Goal: Information Seeking & Learning: Learn about a topic

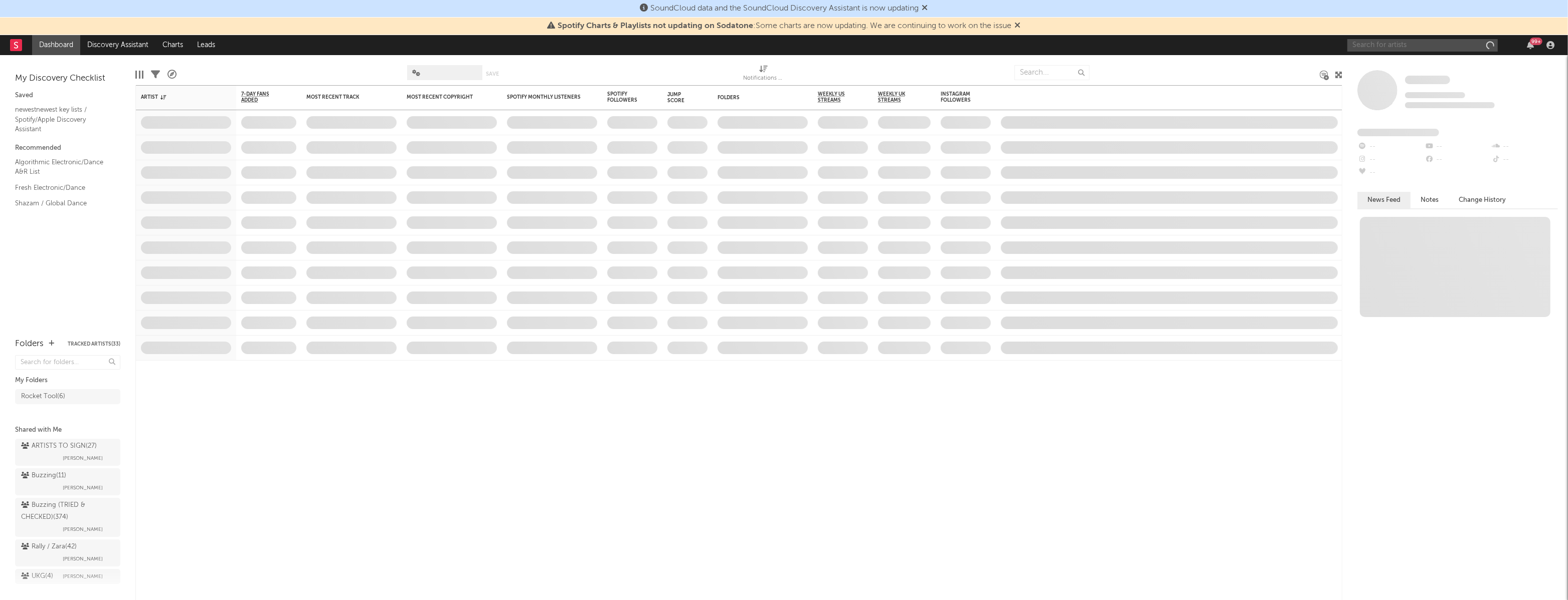
click at [1437, 43] on input "text" at bounding box center [1422, 45] width 151 height 12
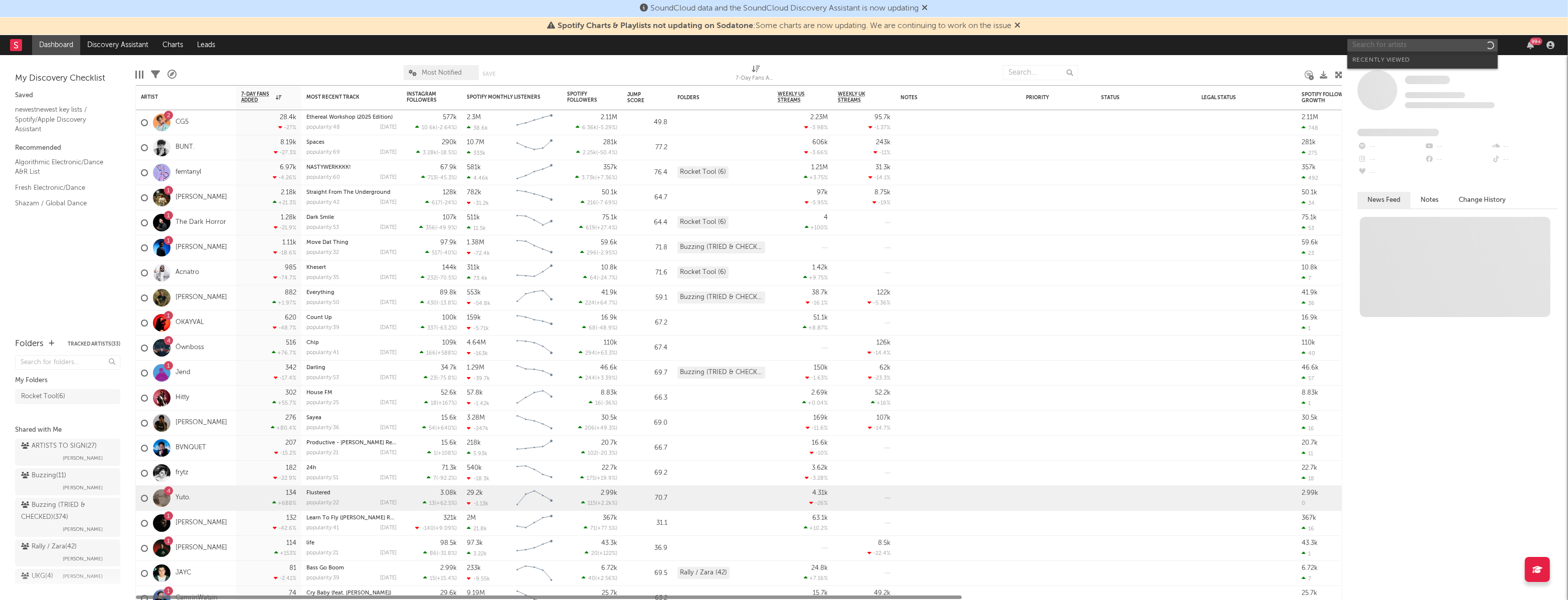
click at [1427, 49] on input "text" at bounding box center [1422, 45] width 151 height 12
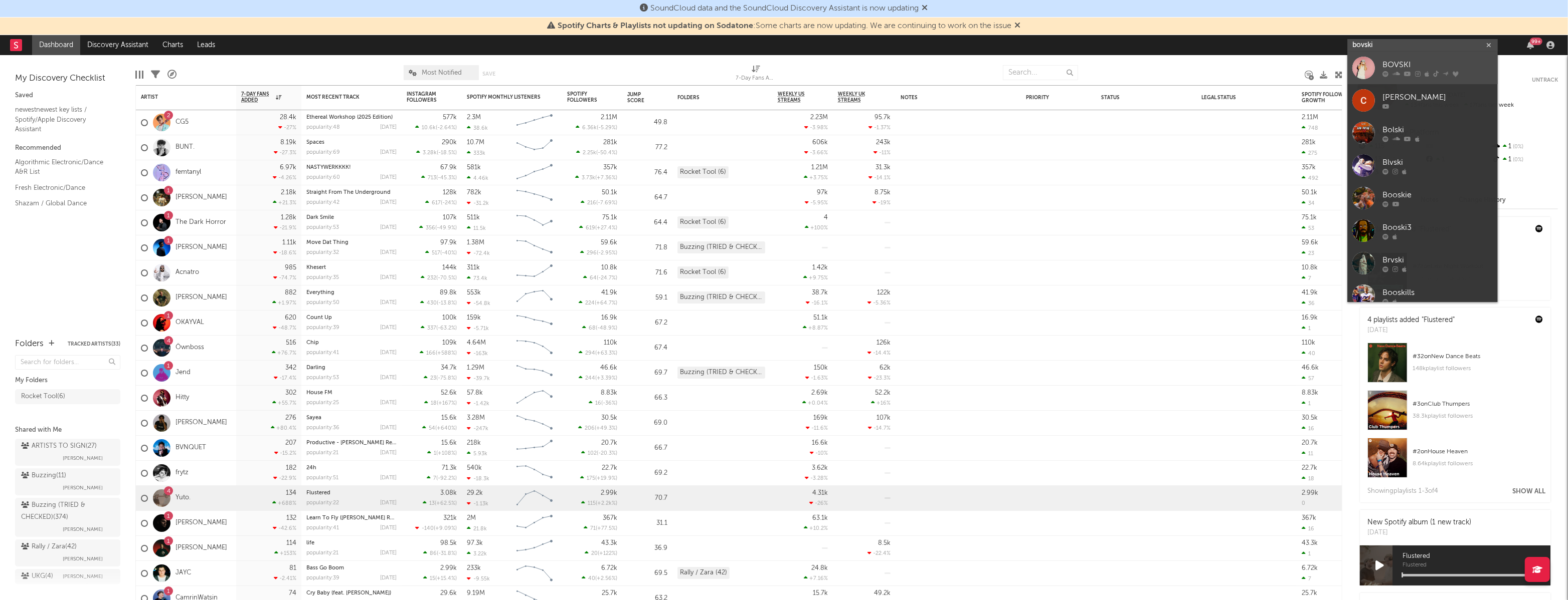
type input "bovski"
click at [1438, 64] on div "BOVSKI" at bounding box center [1437, 65] width 110 height 12
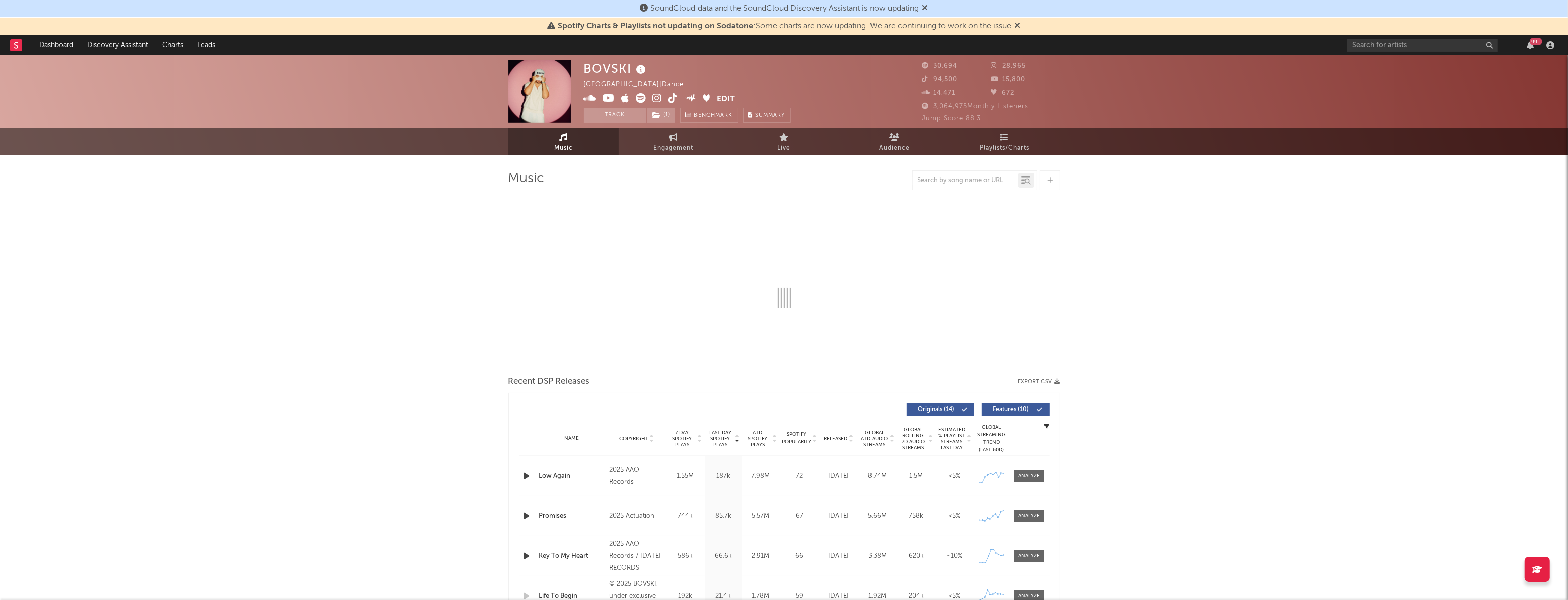
select select "6m"
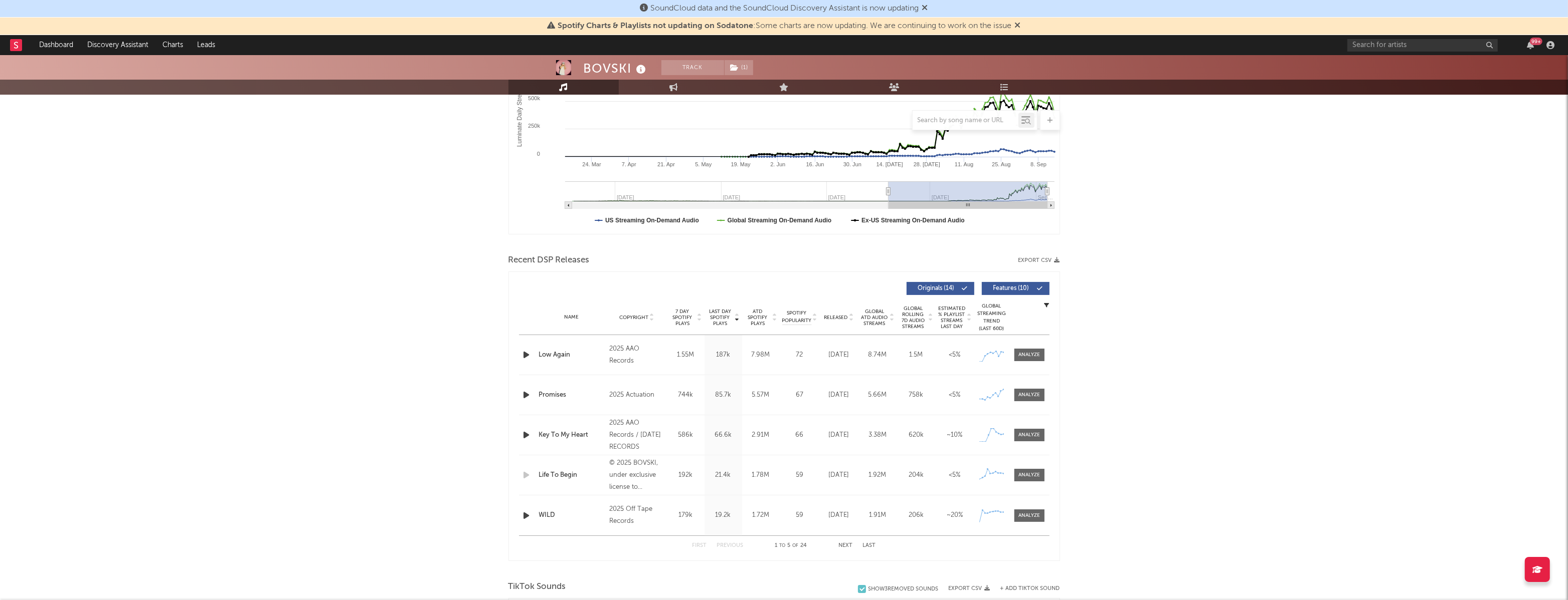
scroll to position [218, 0]
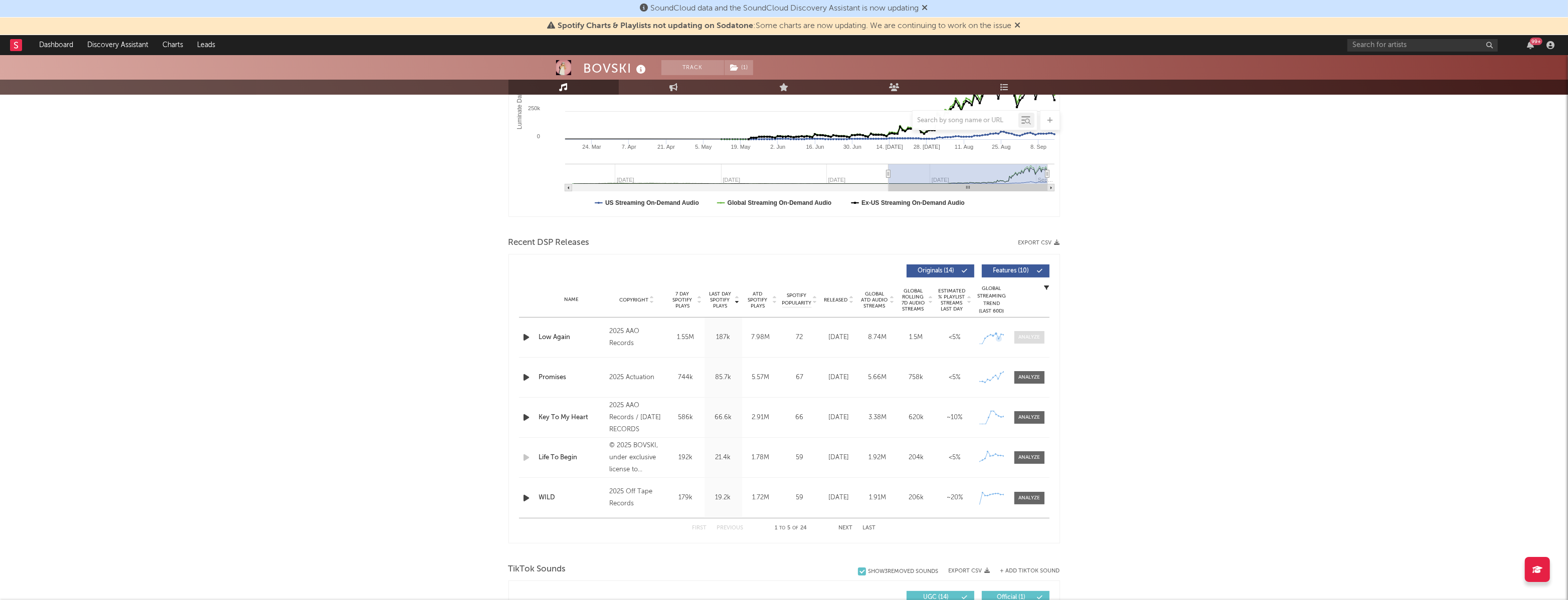
click at [1031, 337] on div at bounding box center [1029, 338] width 21 height 8
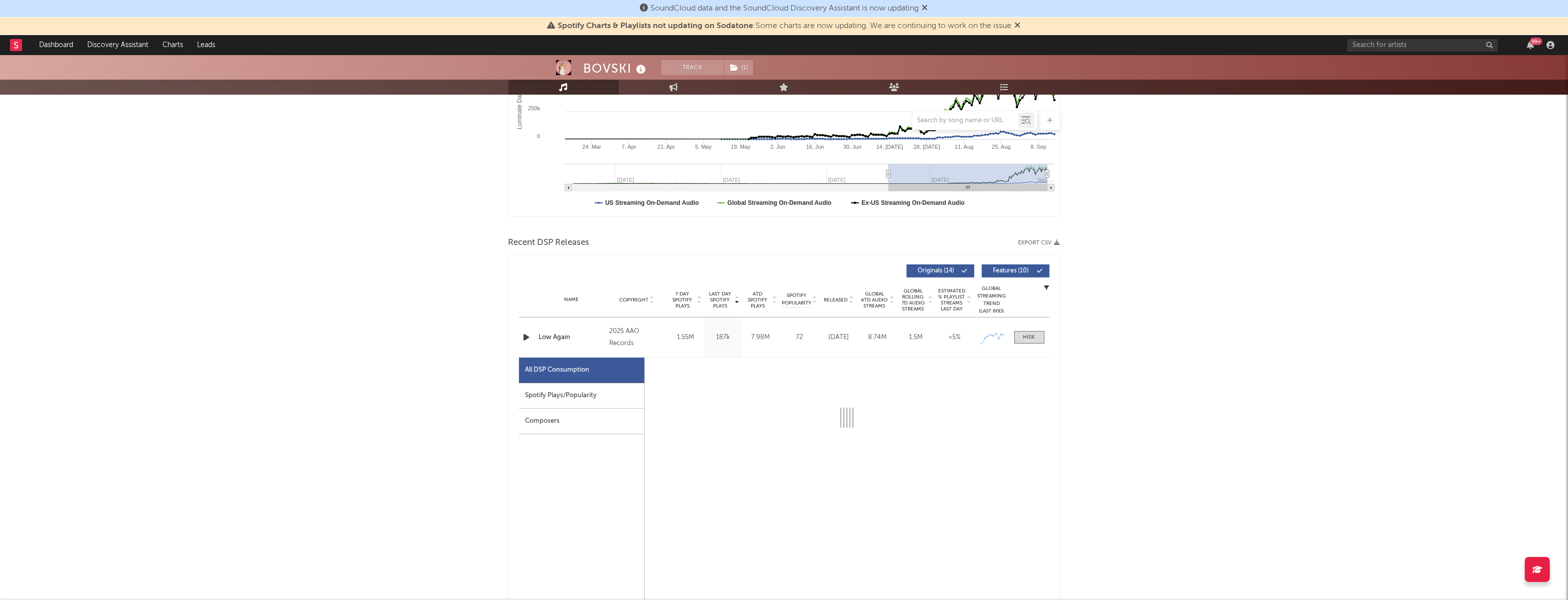
click at [551, 396] on div "Spotify Plays/Popularity" at bounding box center [581, 396] width 125 height 26
select select "1w"
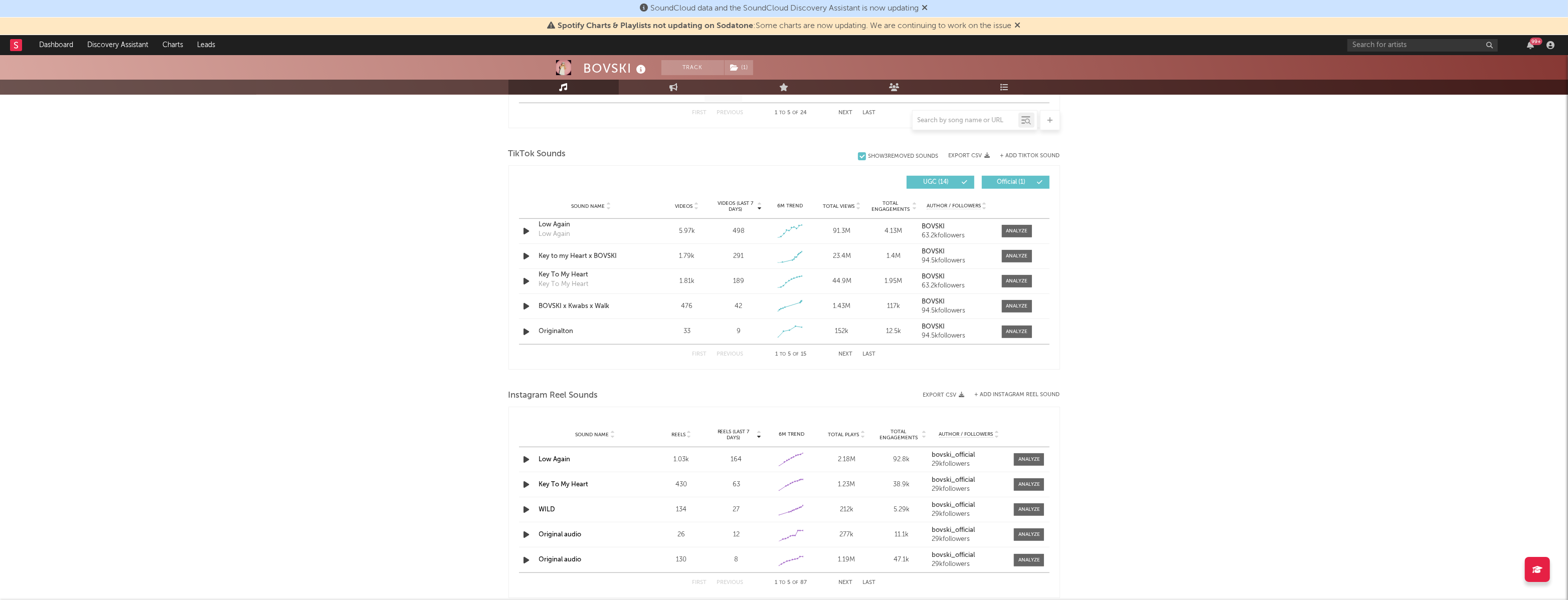
scroll to position [1109, 0]
click at [1025, 232] on div at bounding box center [1017, 232] width 21 height 8
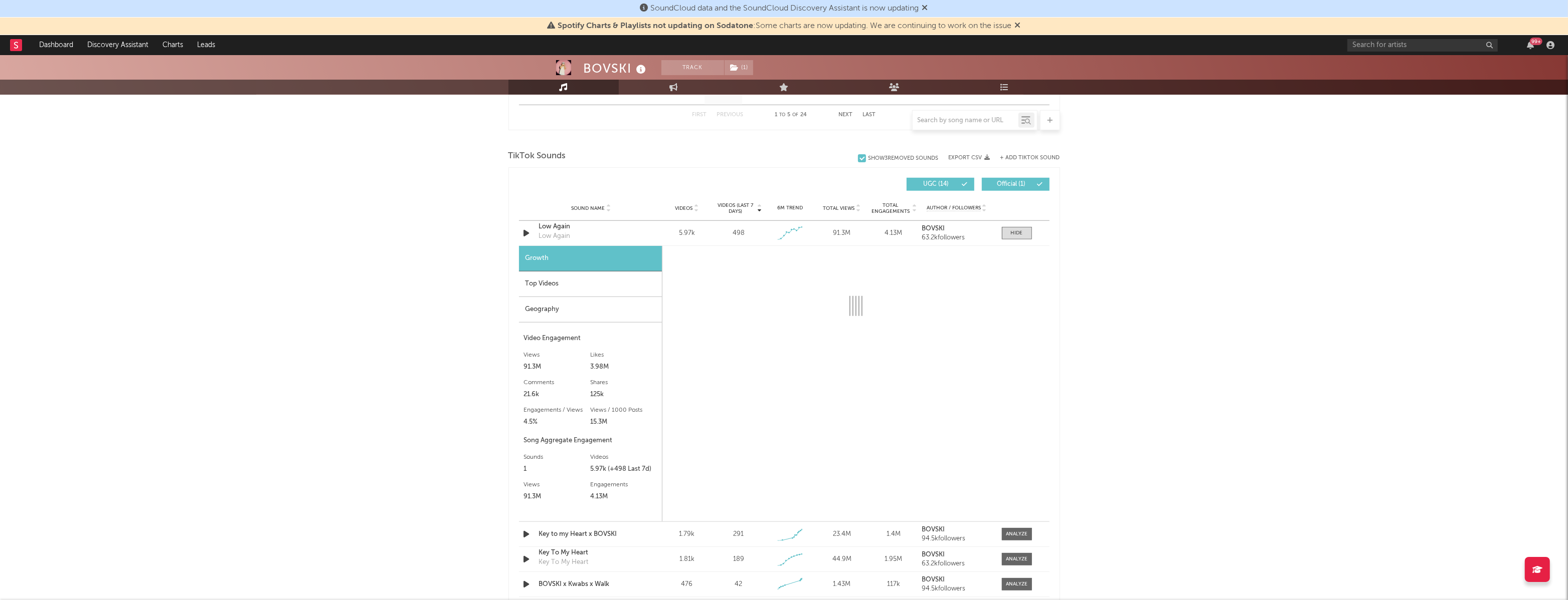
select select "1w"
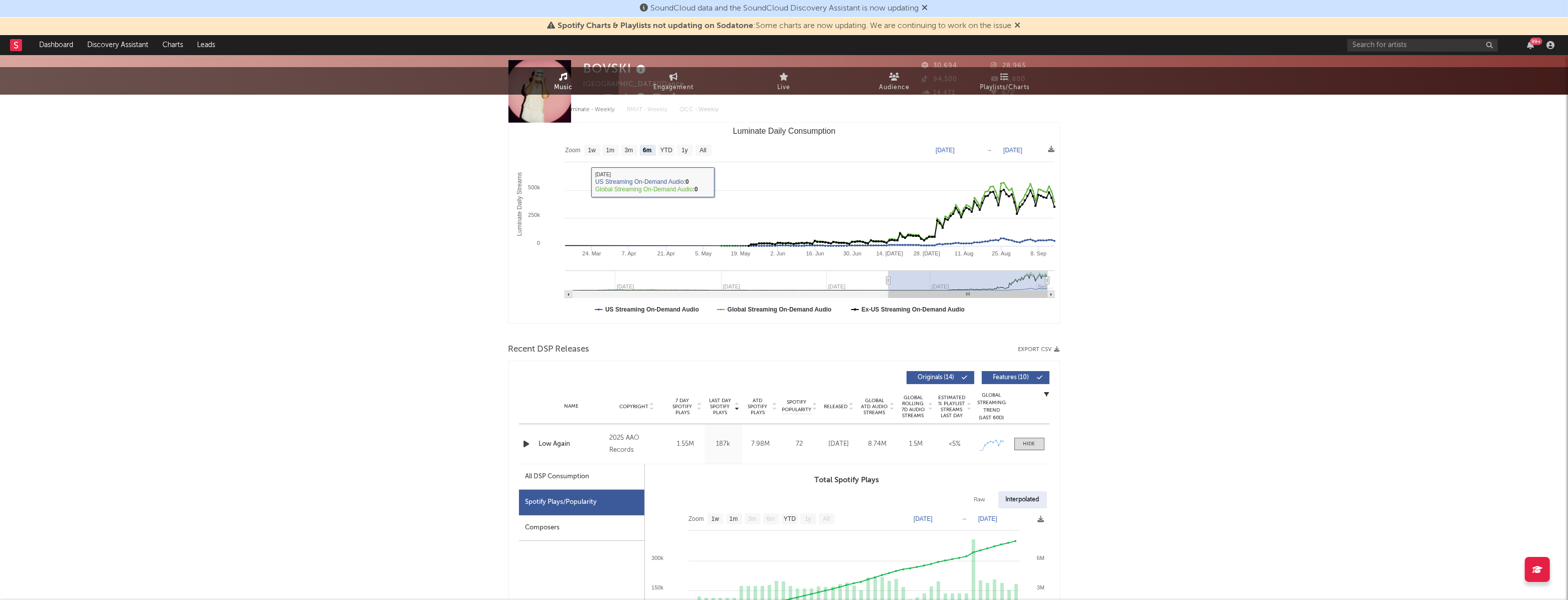
scroll to position [0, 0]
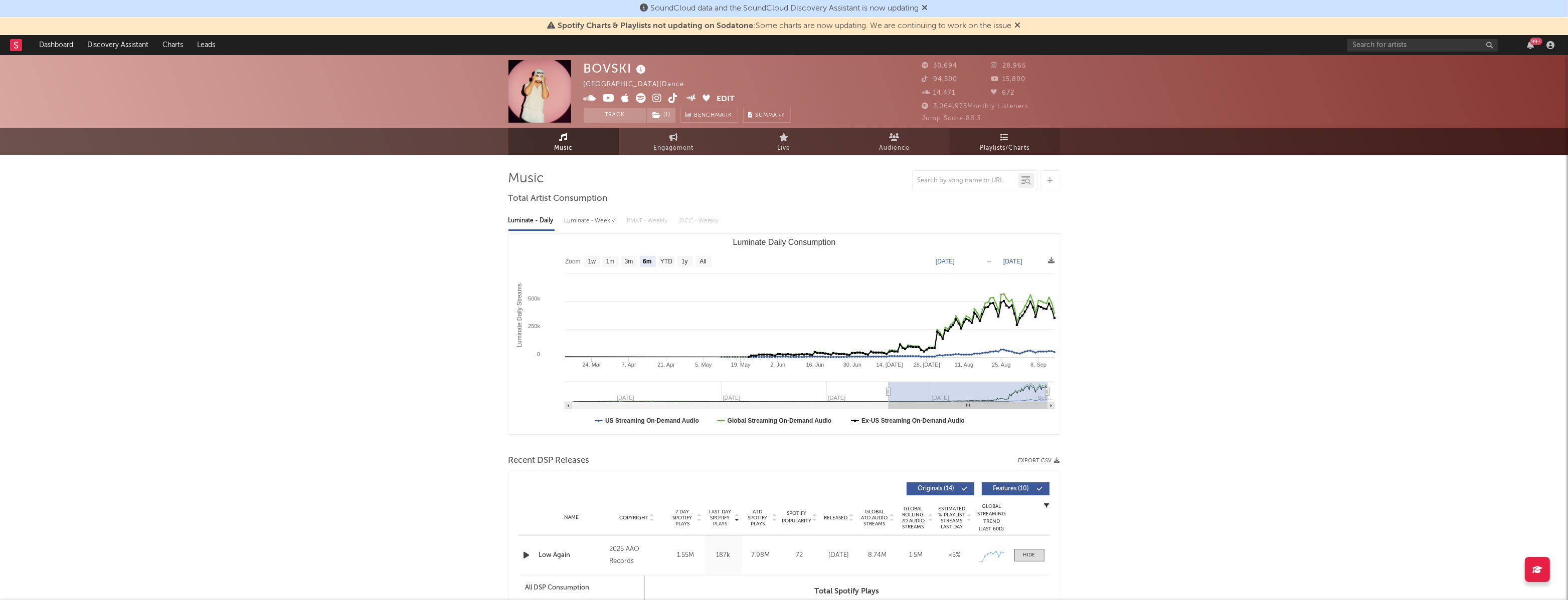
click at [998, 138] on link "Playlists/Charts" at bounding box center [1005, 141] width 110 height 28
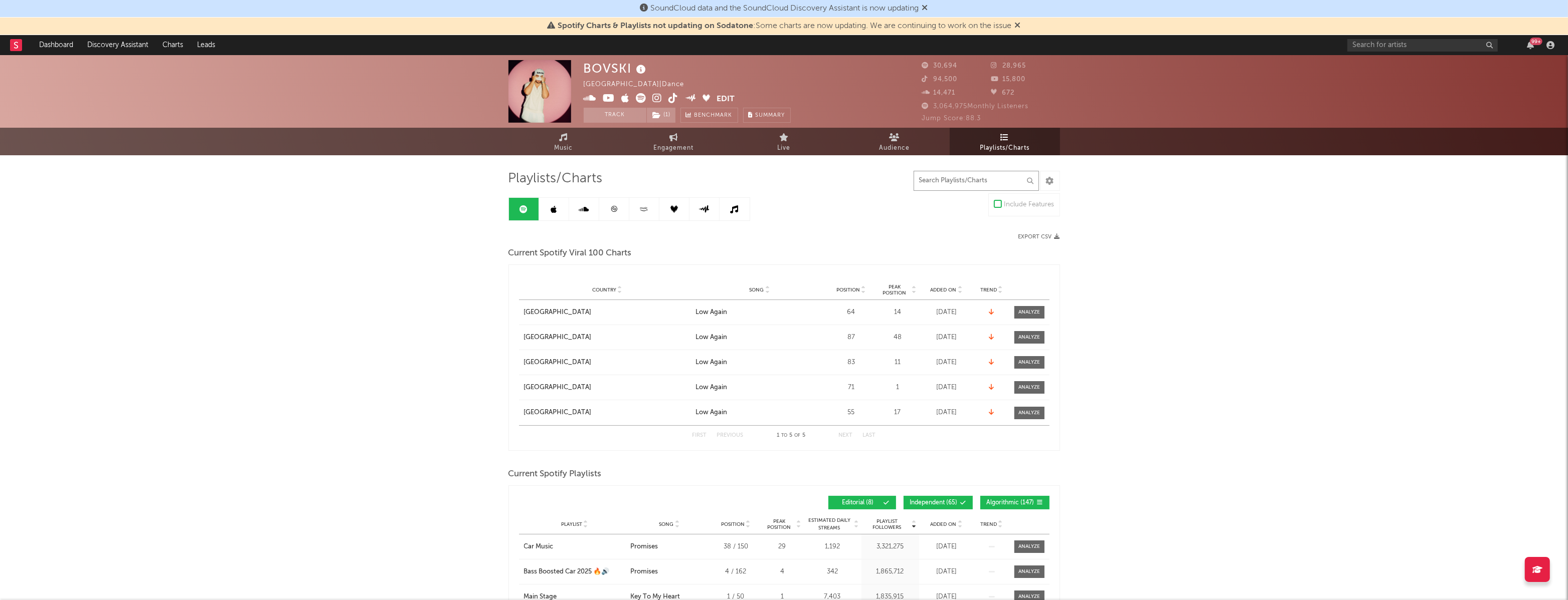
click at [977, 181] on input "text" at bounding box center [976, 180] width 125 height 20
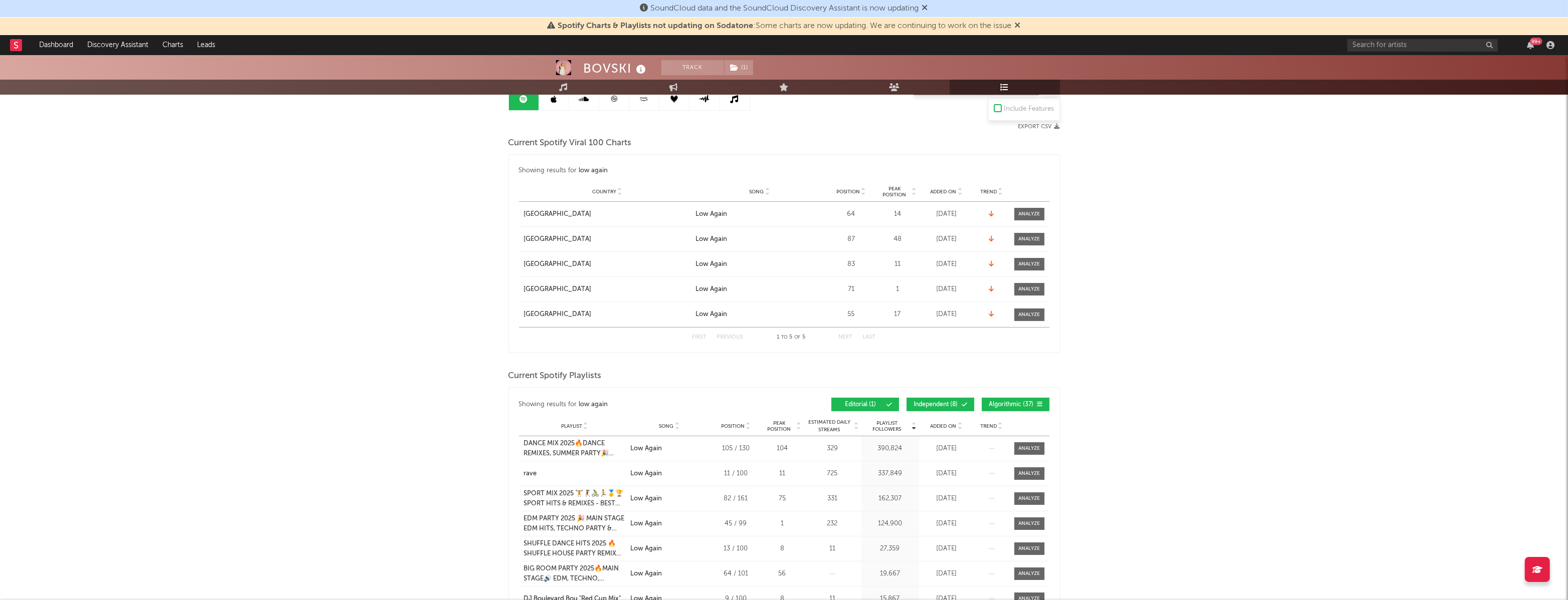
scroll to position [111, 0]
type input "low again"
drag, startPoint x: 951, startPoint y: 403, endPoint x: 993, endPoint y: 402, distance: 42.0
click at [956, 403] on span "Independent ( 8 )" at bounding box center [936, 404] width 46 height 6
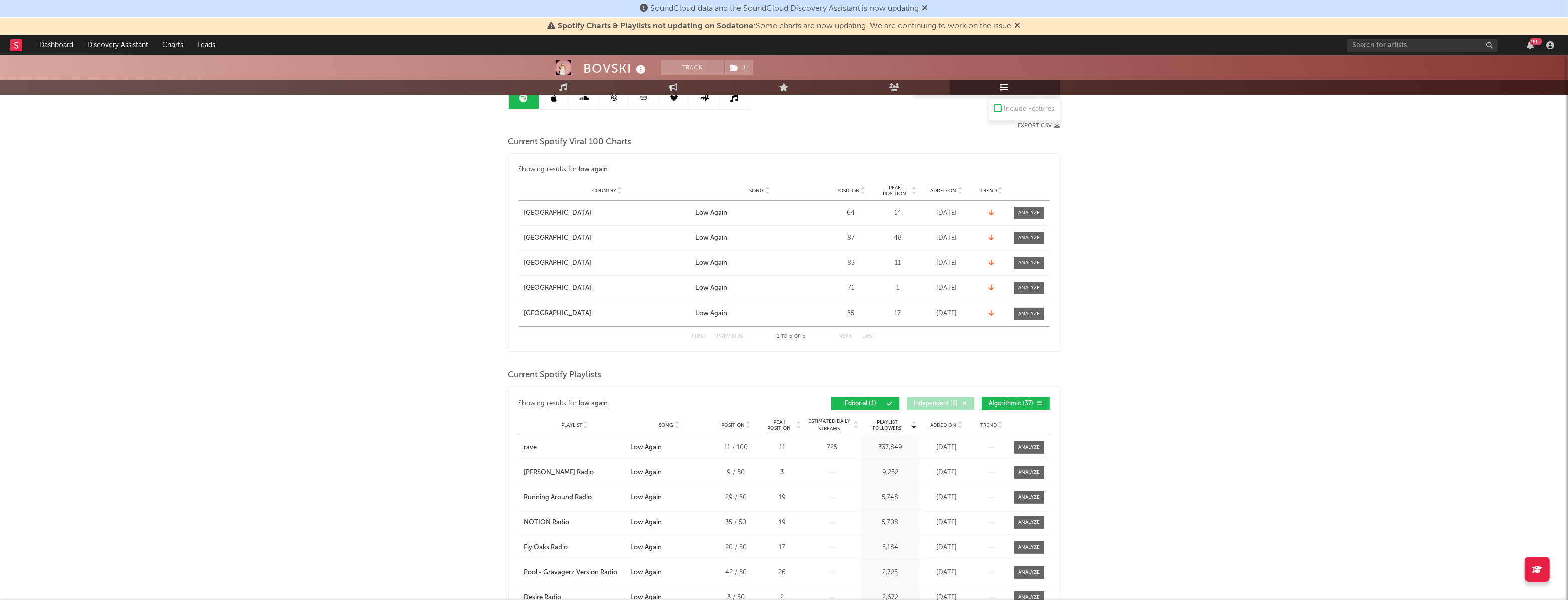
click at [1012, 402] on span "Algorithmic ( 37 )" at bounding box center [1012, 404] width 46 height 6
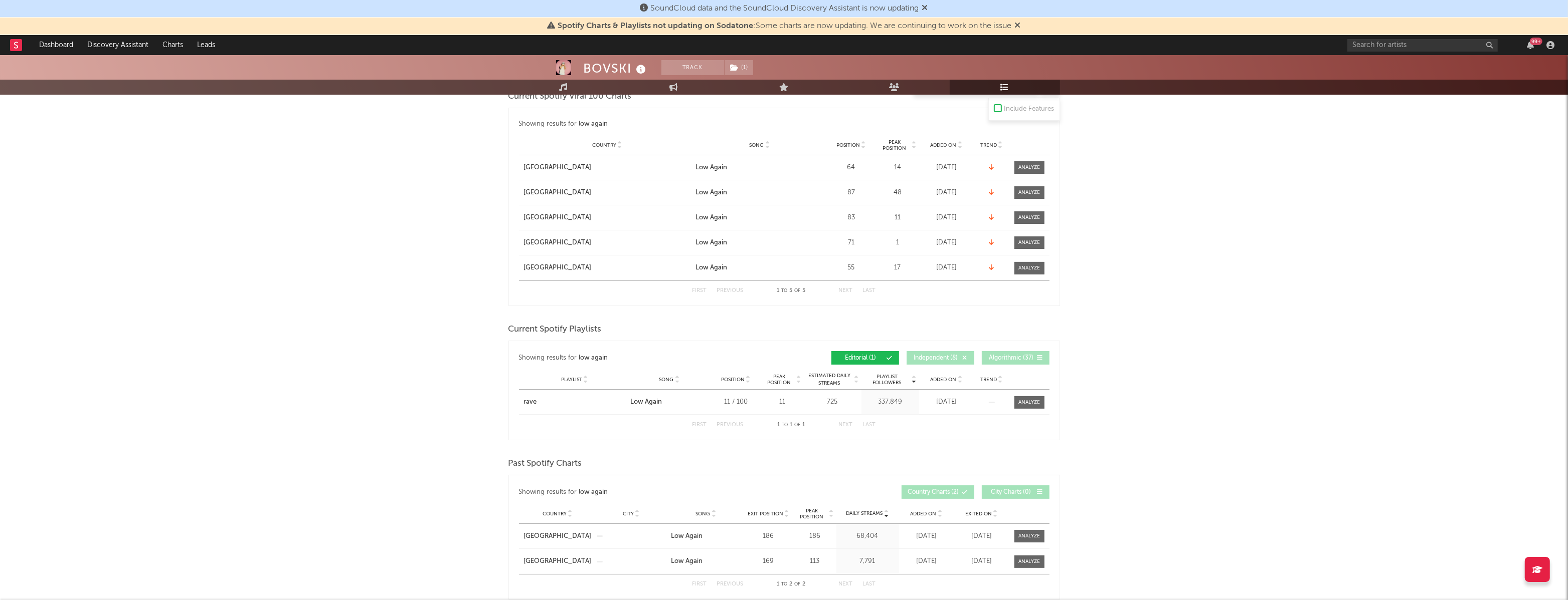
scroll to position [168, 0]
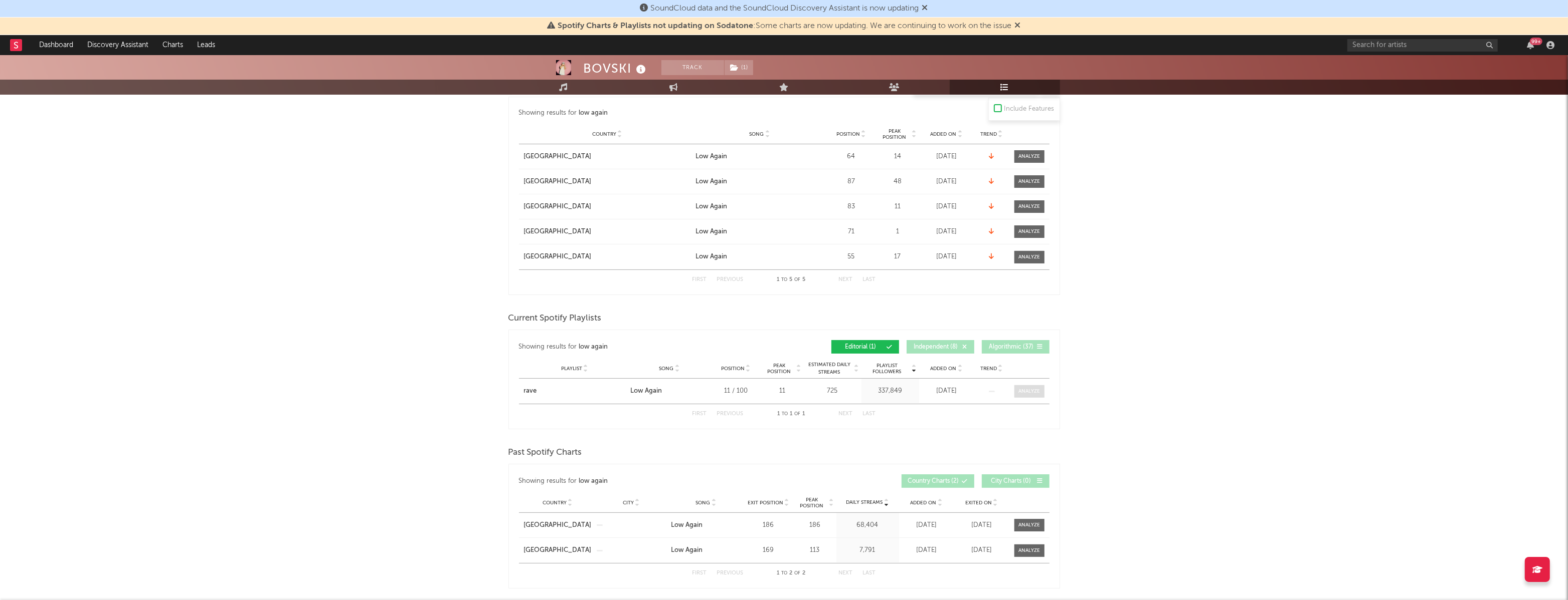
click at [1025, 389] on div at bounding box center [1029, 392] width 21 height 8
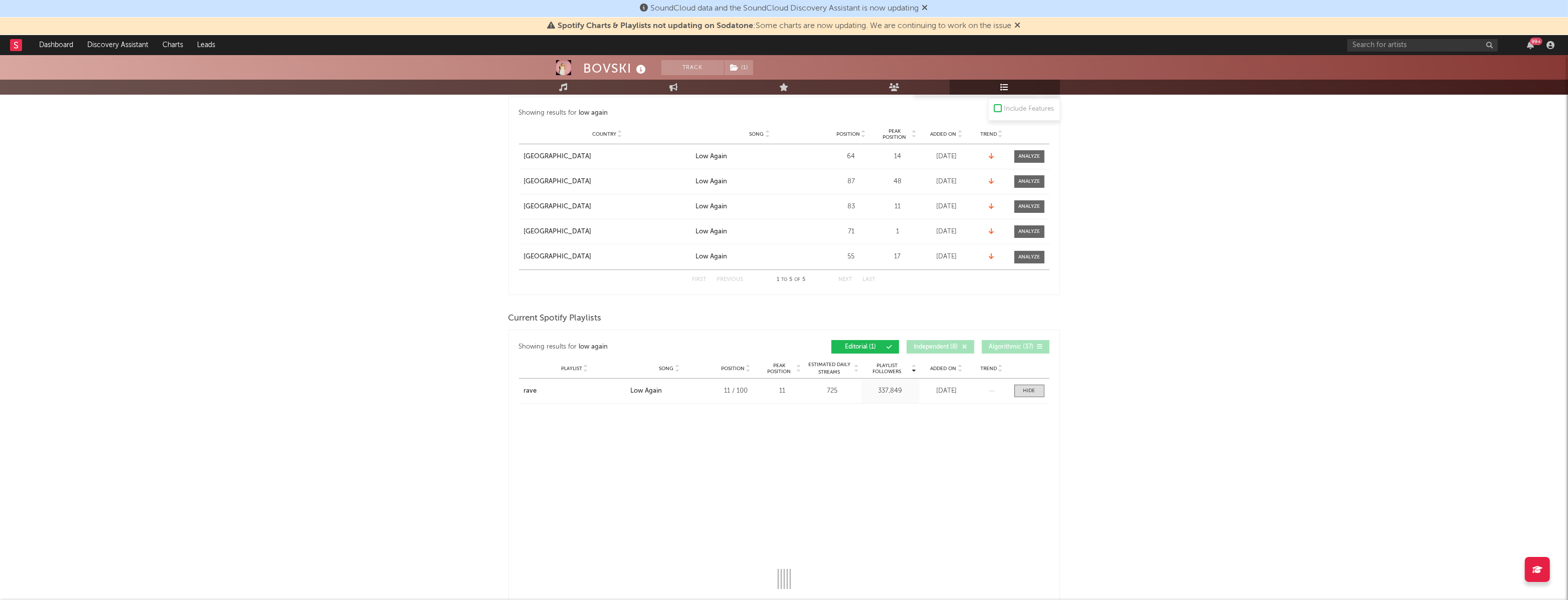
select select "1w"
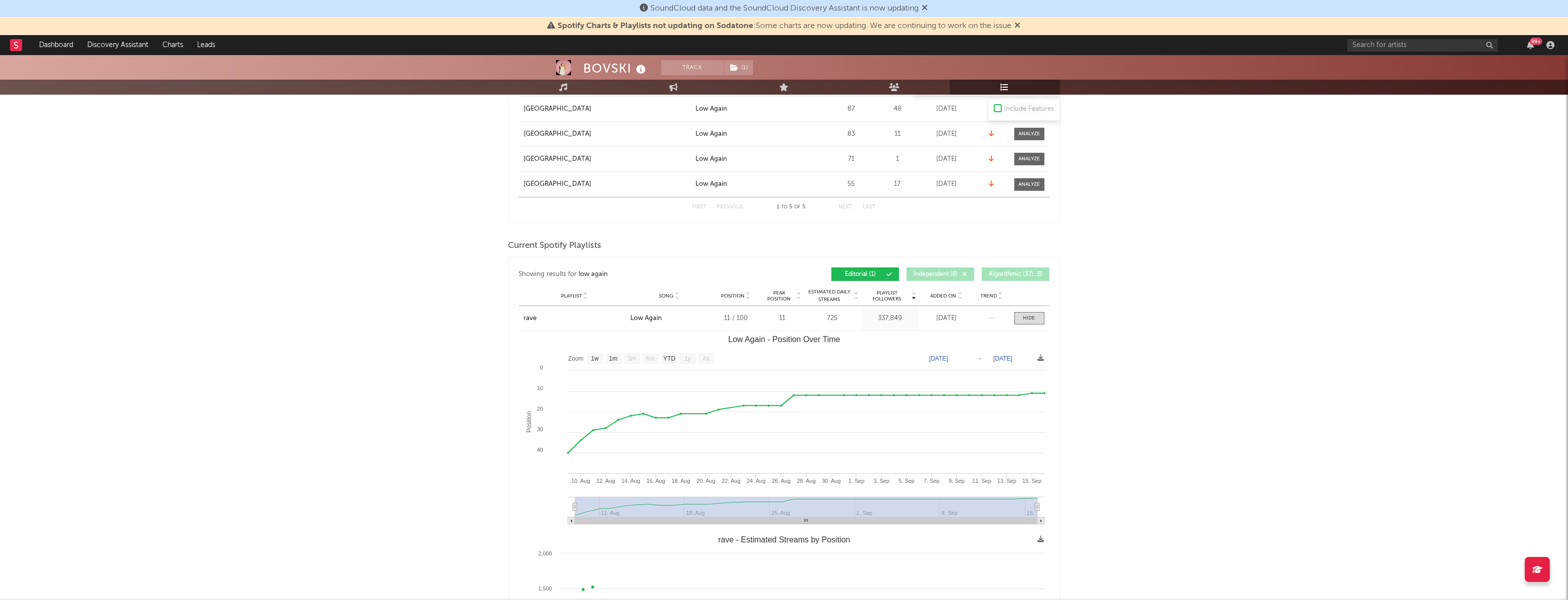
scroll to position [238, 0]
click at [943, 279] on span "Independent ( 8 )" at bounding box center [936, 277] width 46 height 6
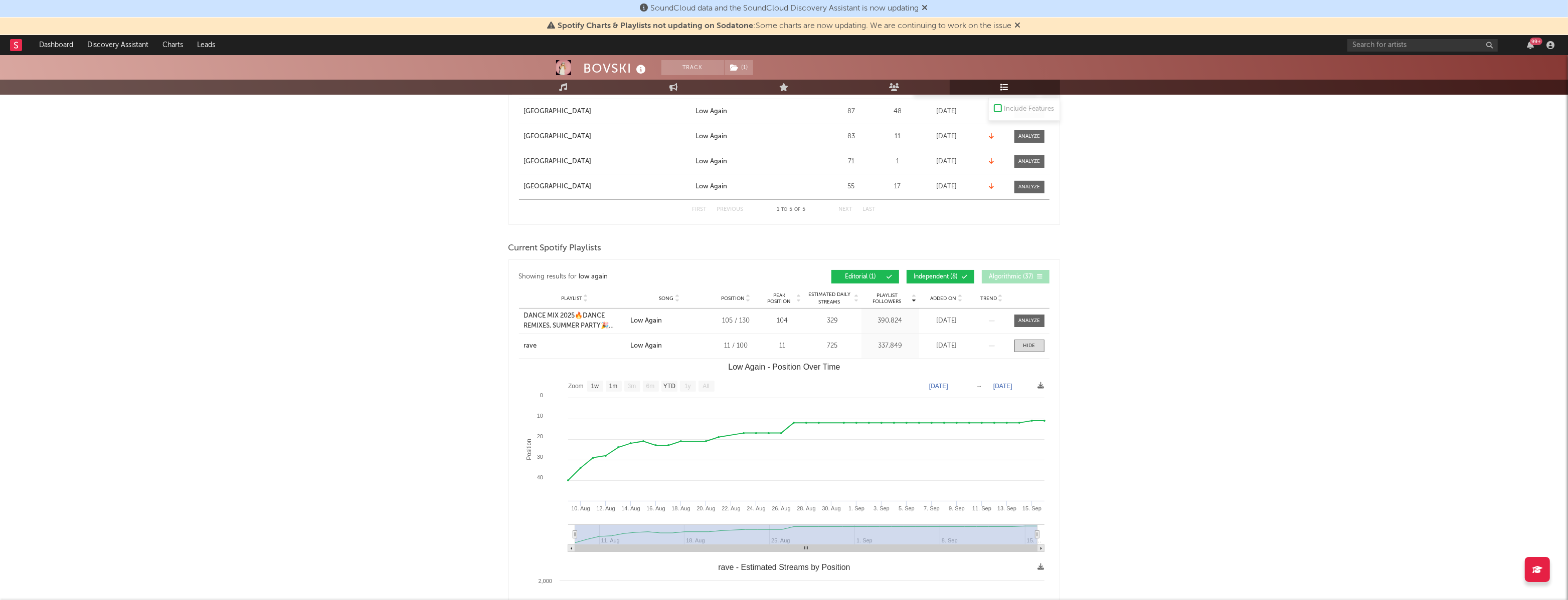
drag, startPoint x: 874, startPoint y: 277, endPoint x: 901, endPoint y: 276, distance: 27.0
click at [874, 277] on span "Editorial ( 1 )" at bounding box center [861, 277] width 46 height 6
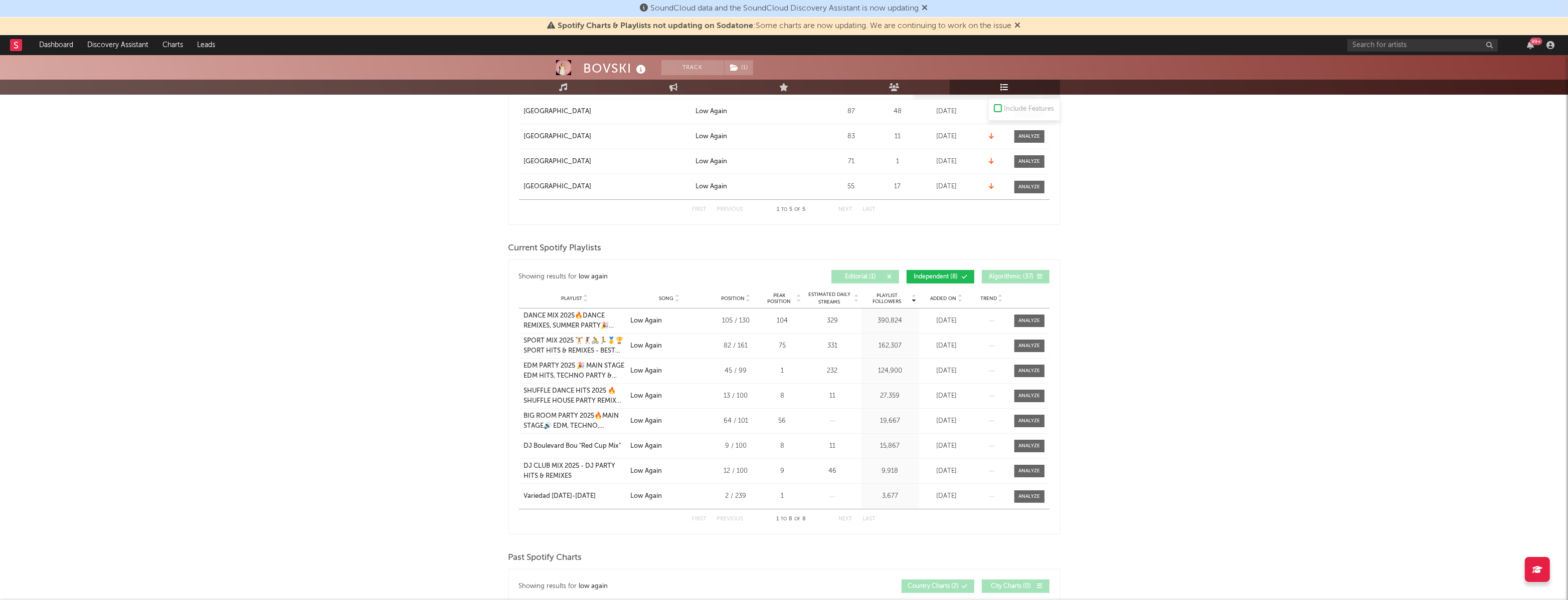
click at [957, 276] on span "Independent ( 8 )" at bounding box center [936, 277] width 46 height 6
select select "1w"
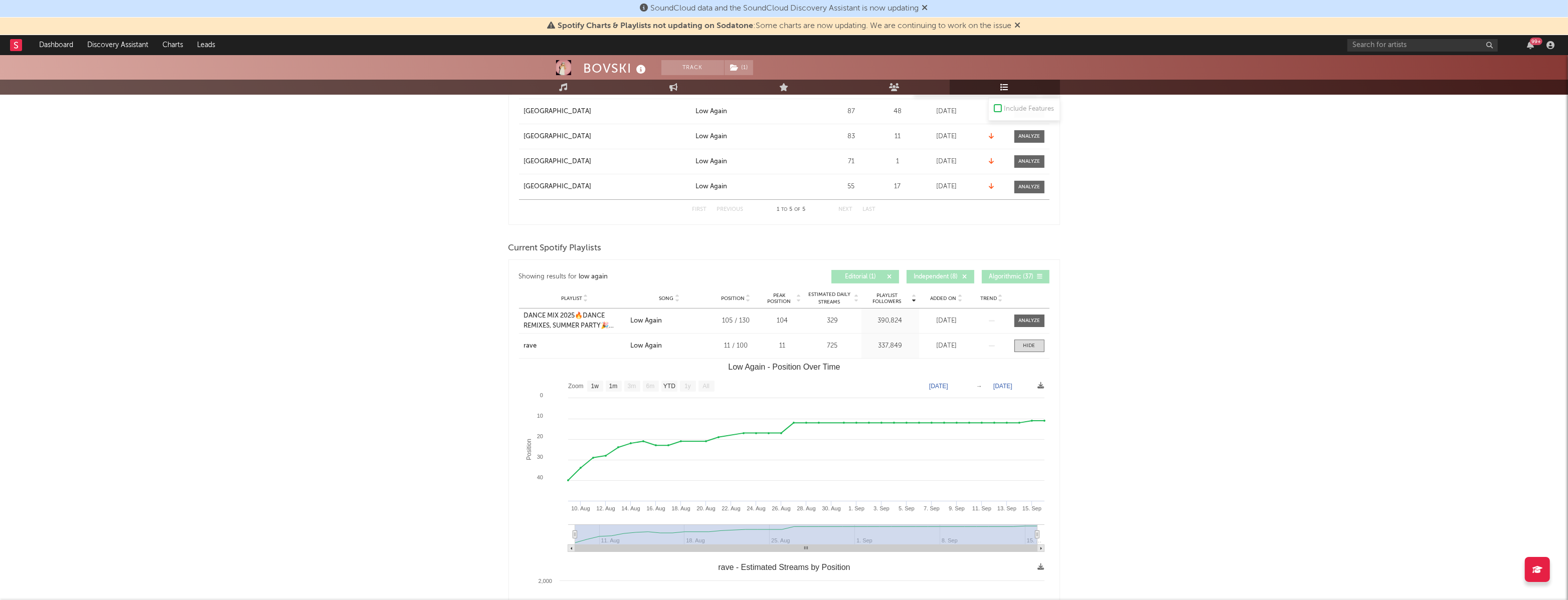
click at [1027, 276] on span "Algorithmic ( 37 )" at bounding box center [1012, 277] width 46 height 6
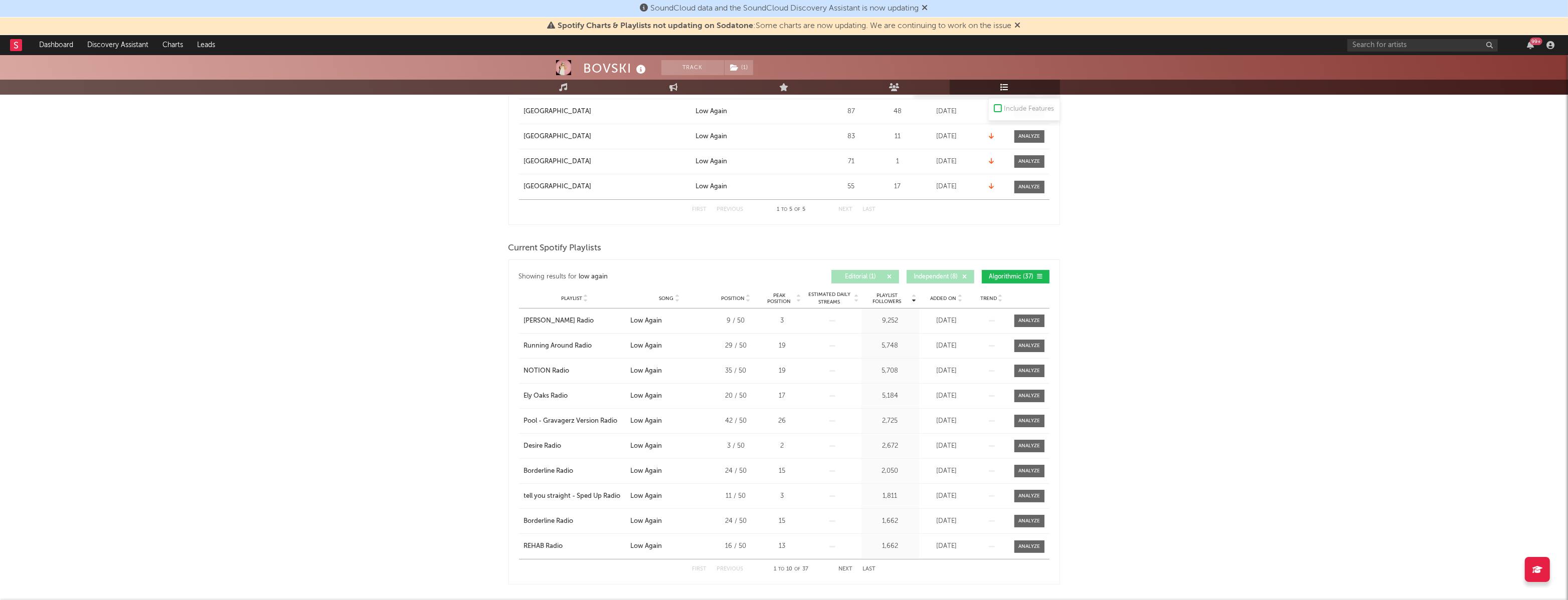
click at [1015, 276] on span "Algorithmic ( 37 )" at bounding box center [1012, 277] width 46 height 6
select select "1w"
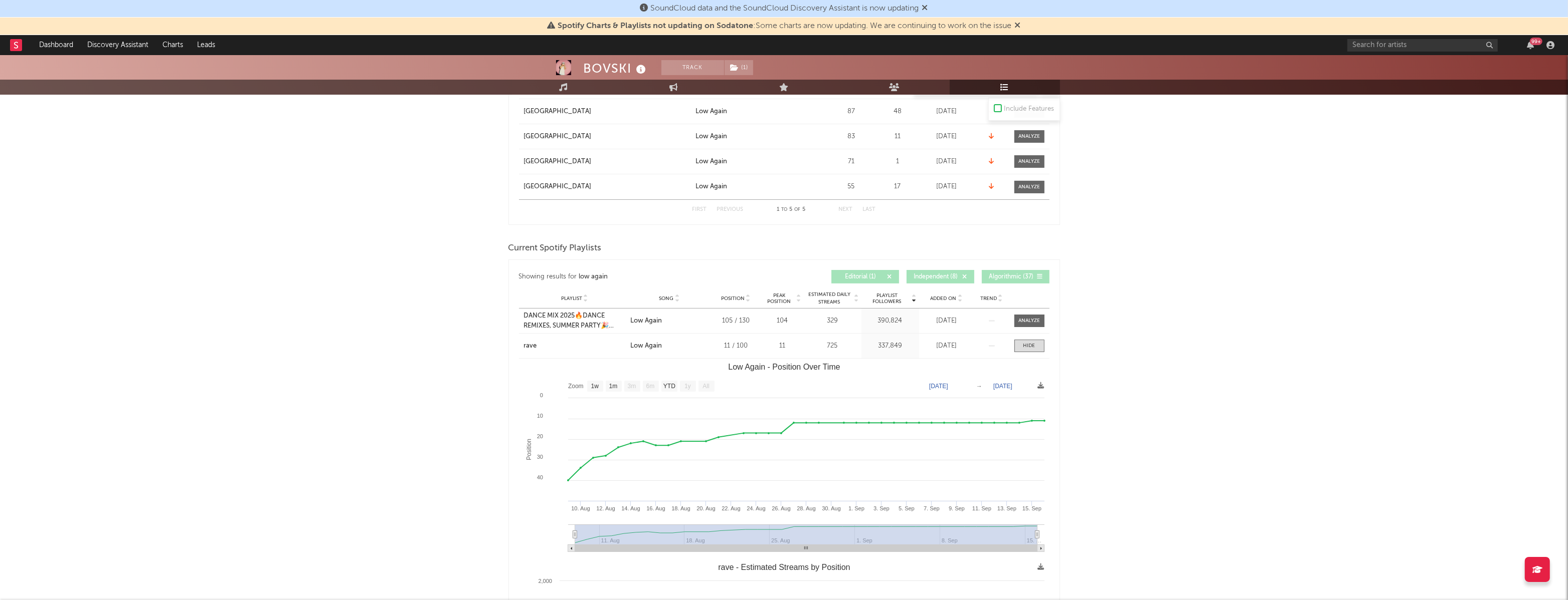
click at [1016, 276] on span "Algorithmic ( 37 )" at bounding box center [1012, 277] width 46 height 6
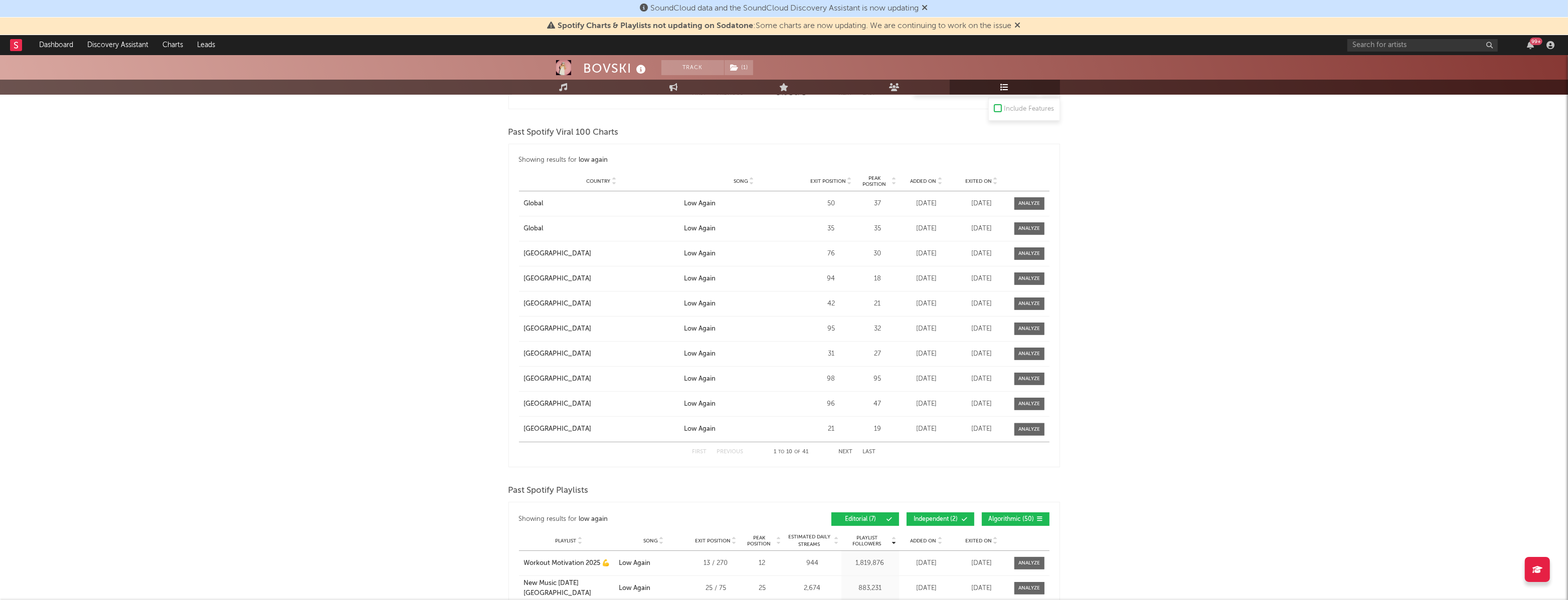
scroll to position [1159, 0]
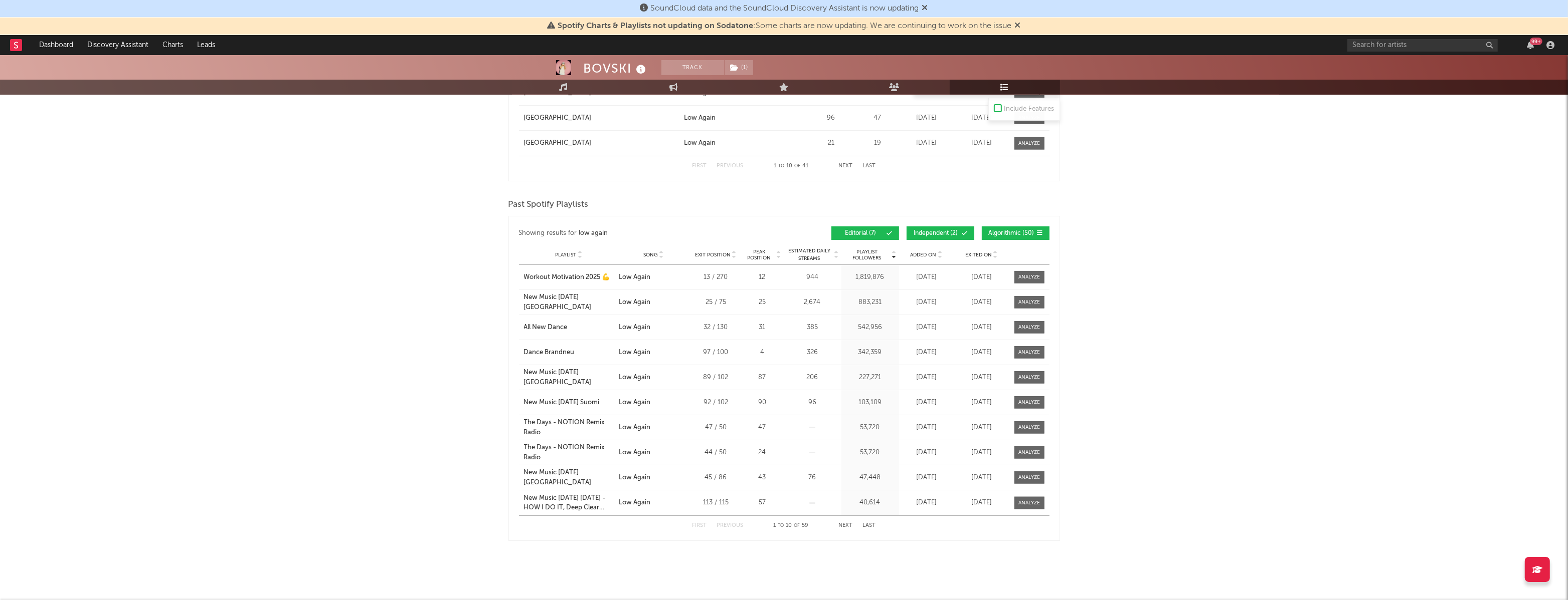
click at [941, 232] on span "Independent ( 2 )" at bounding box center [936, 233] width 46 height 6
click at [1020, 231] on span "Algorithmic ( 50 )" at bounding box center [1012, 233] width 46 height 6
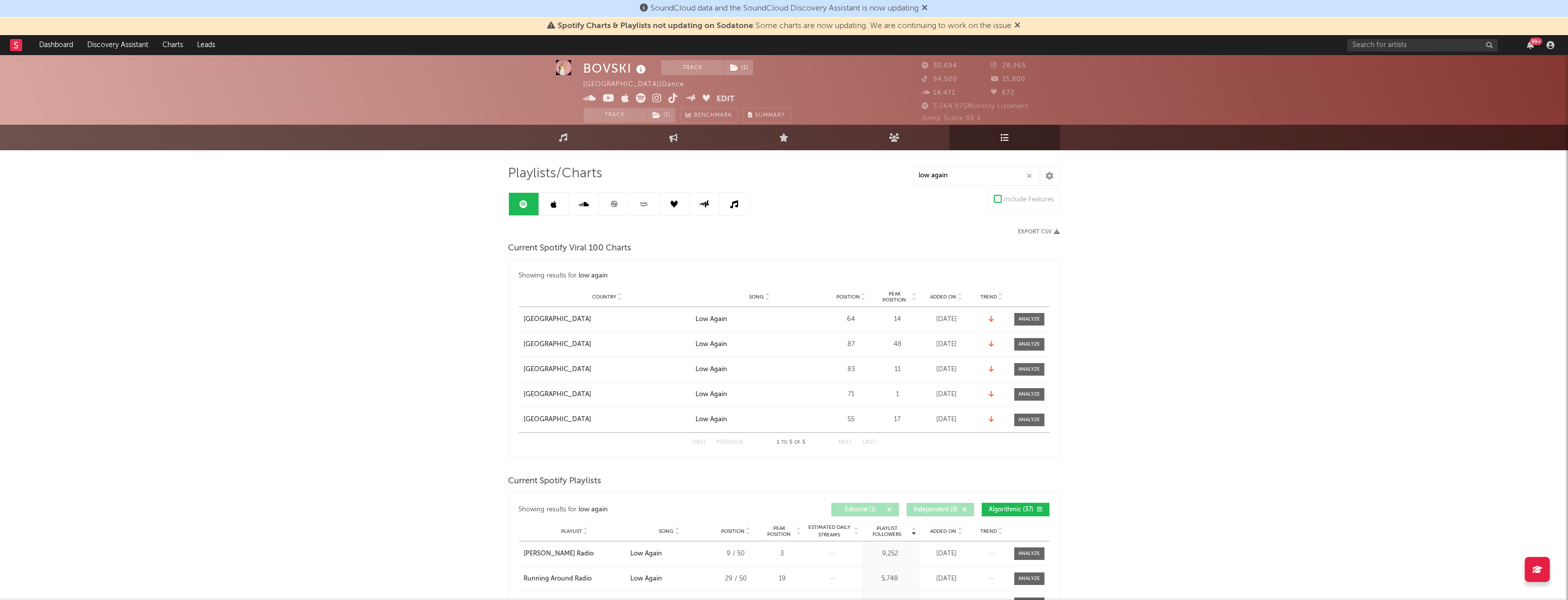
scroll to position [0, 0]
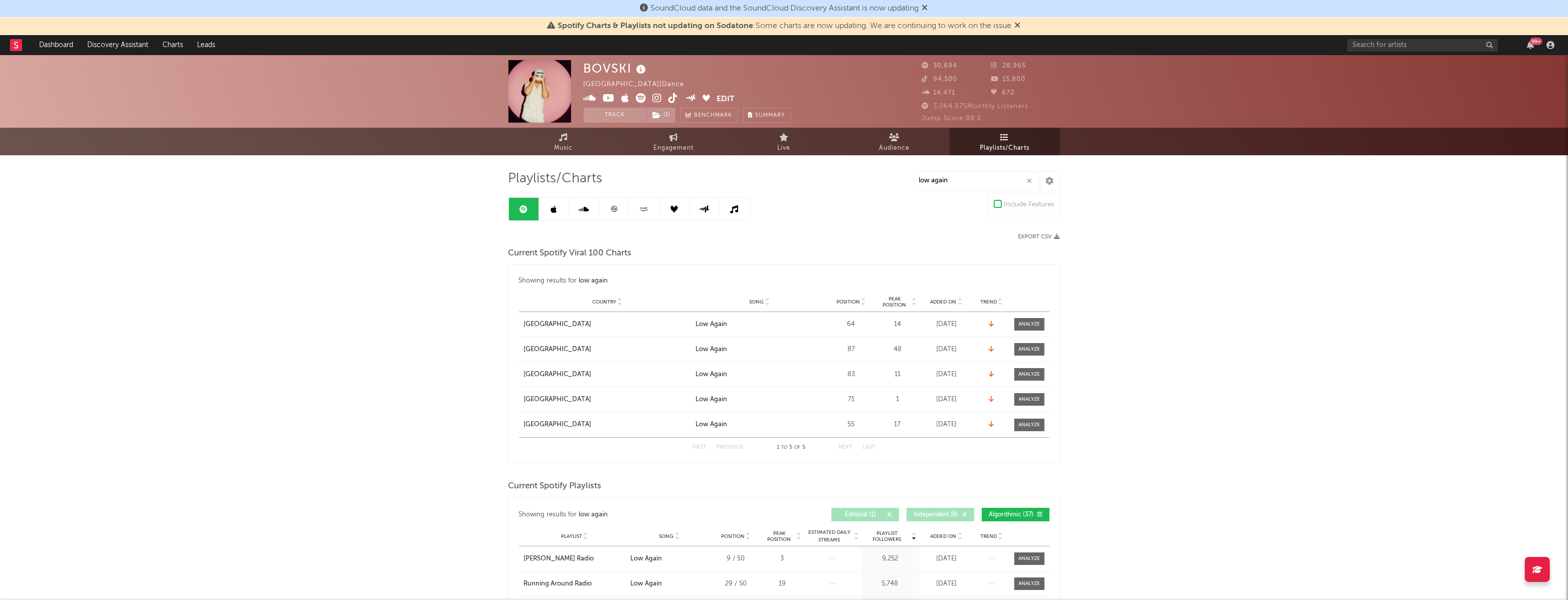
click at [616, 209] on icon at bounding box center [614, 209] width 6 height 6
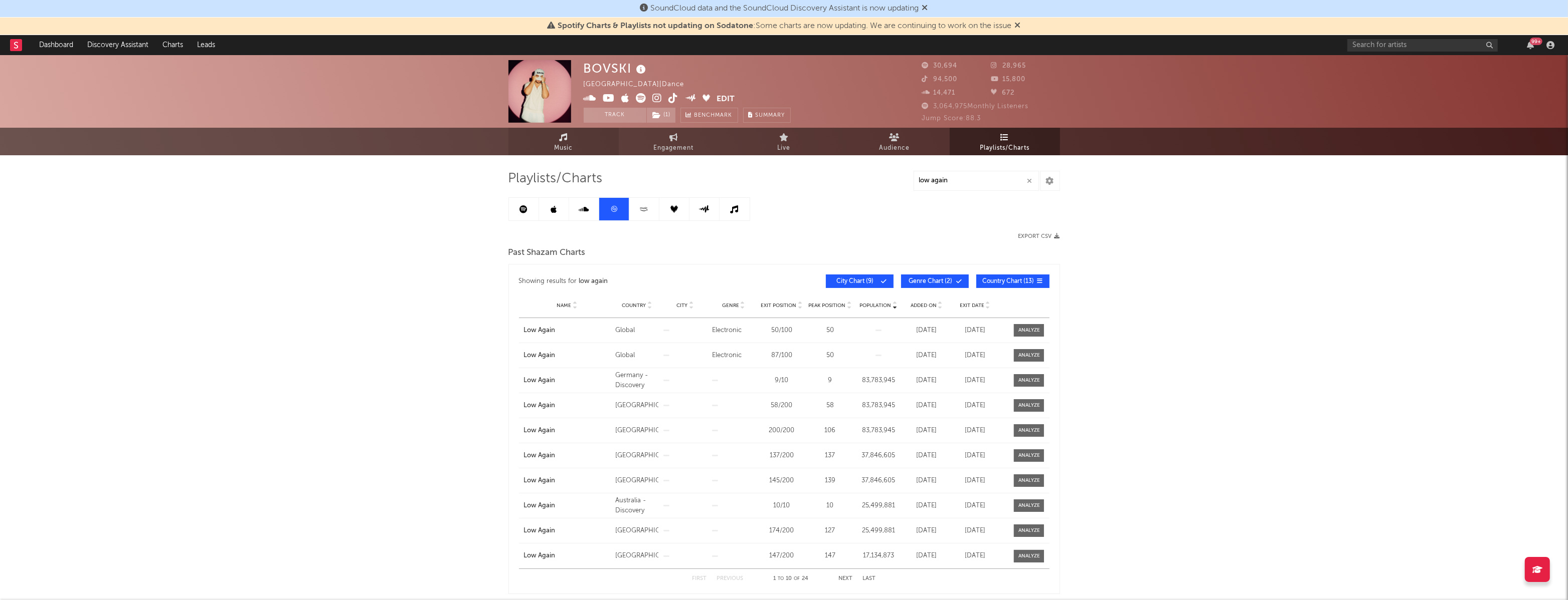
click at [570, 143] on span "Music" at bounding box center [563, 148] width 18 height 12
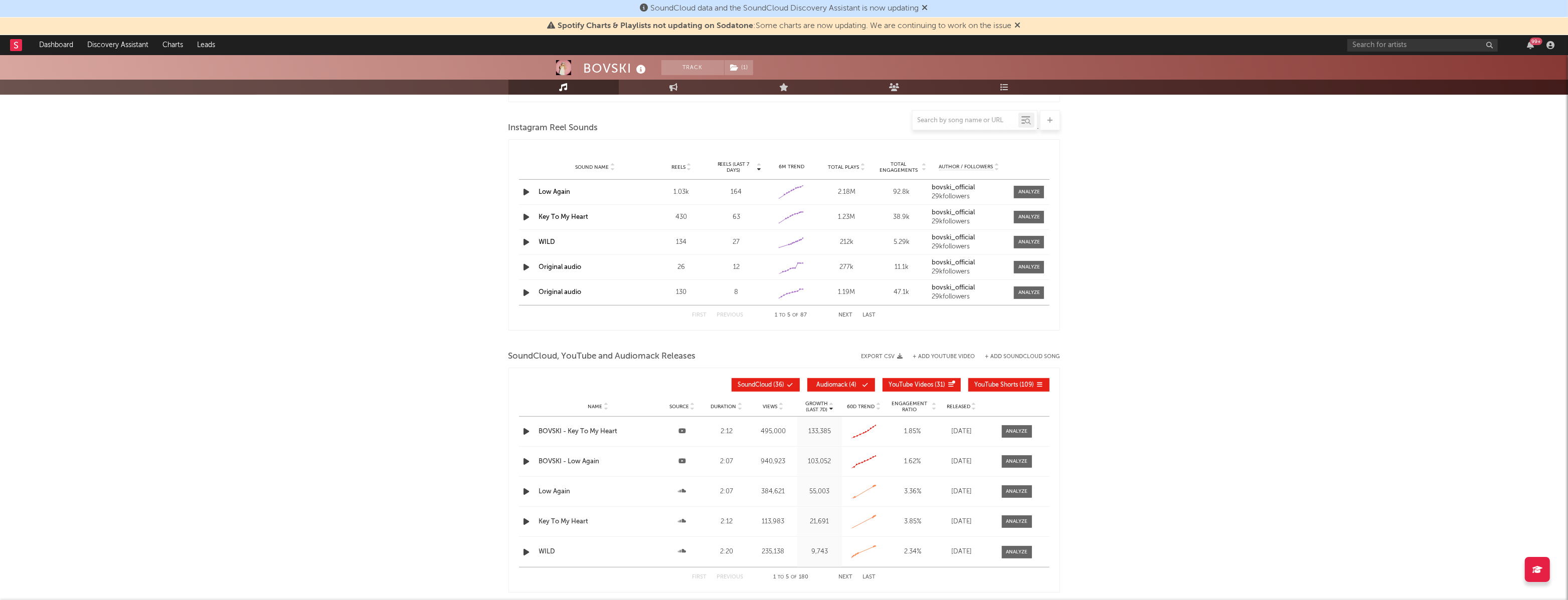
select select "6m"
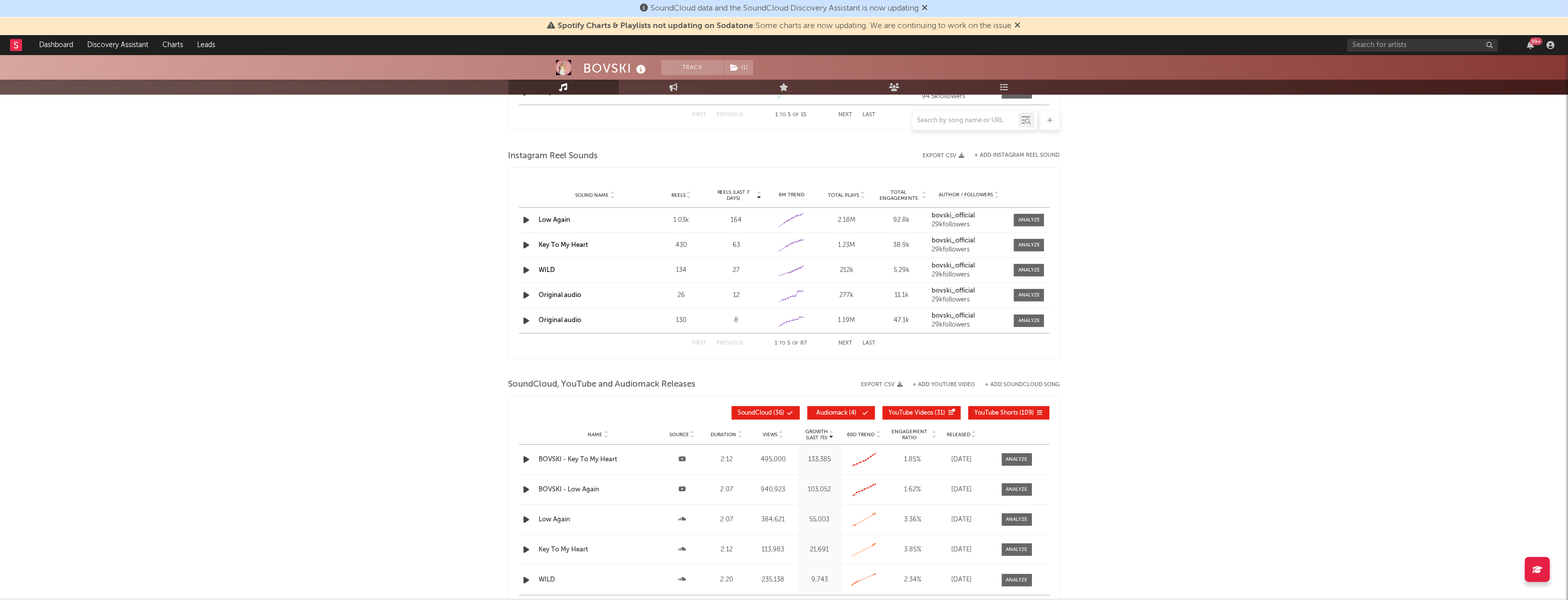
scroll to position [844, 0]
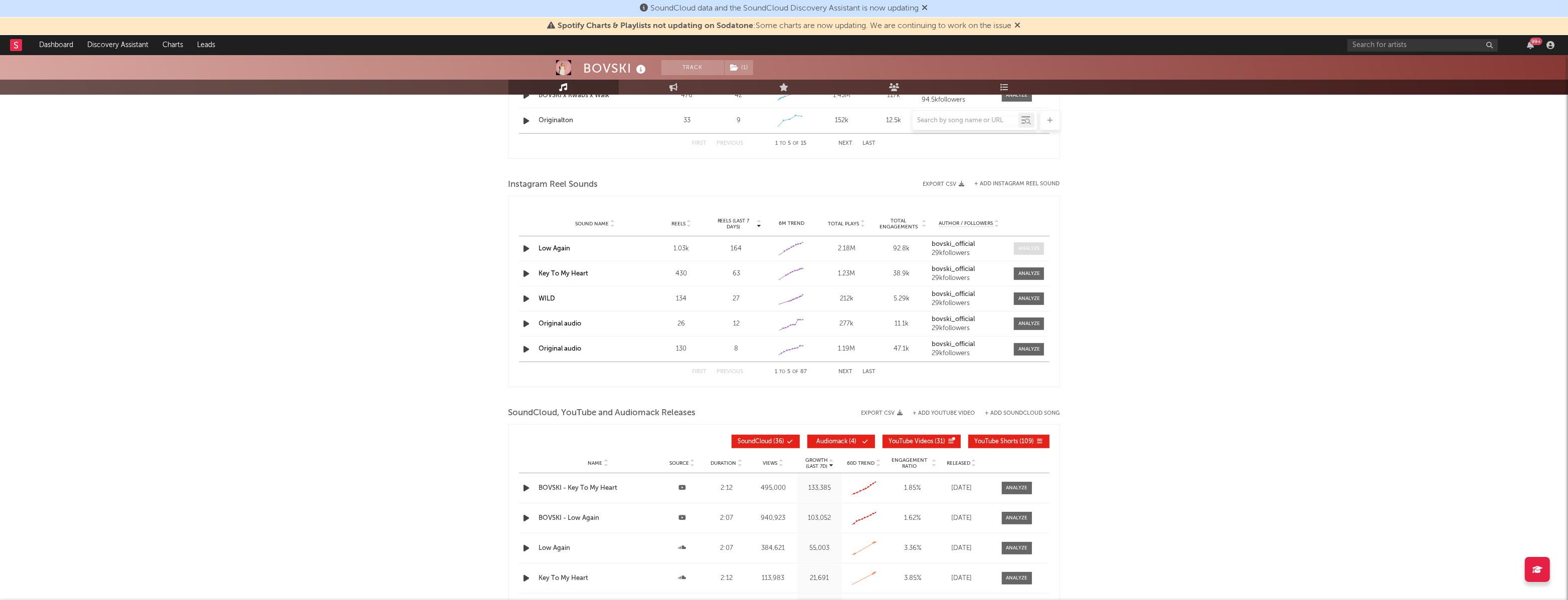
click at [1017, 248] on span at bounding box center [1028, 249] width 30 height 12
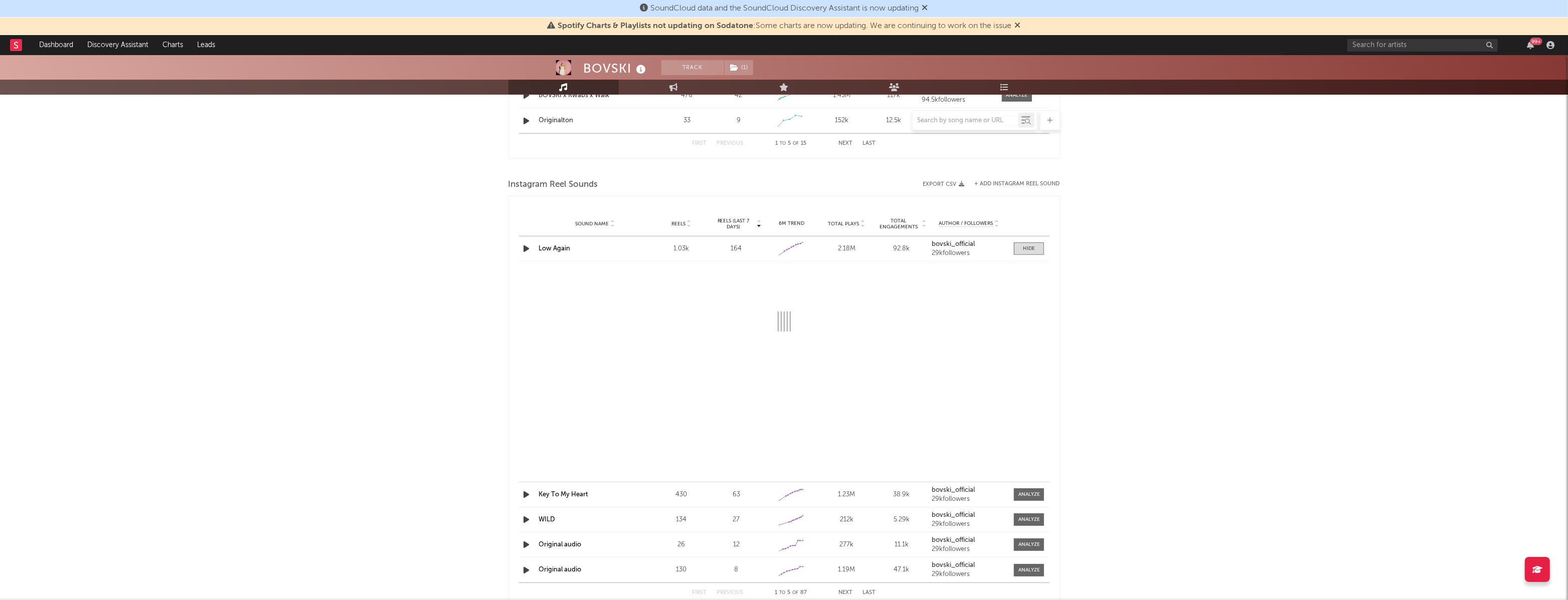
select select "1w"
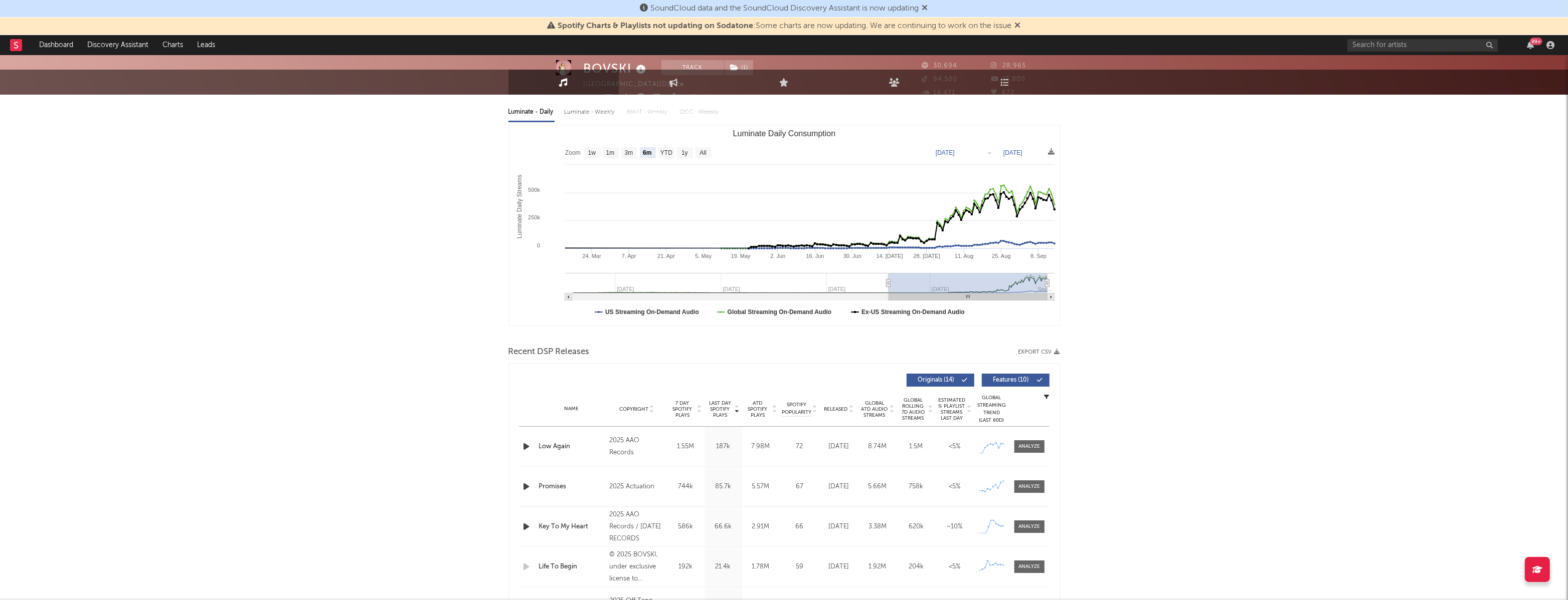
scroll to position [0, 0]
